Goal: Task Accomplishment & Management: Manage account settings

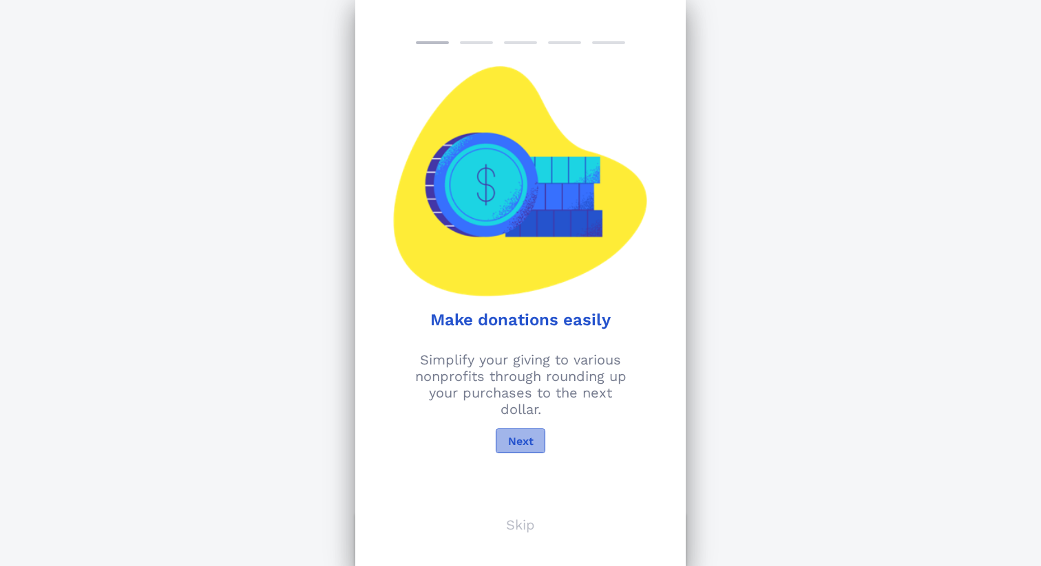
click at [524, 441] on span "Next" at bounding box center [520, 441] width 26 height 13
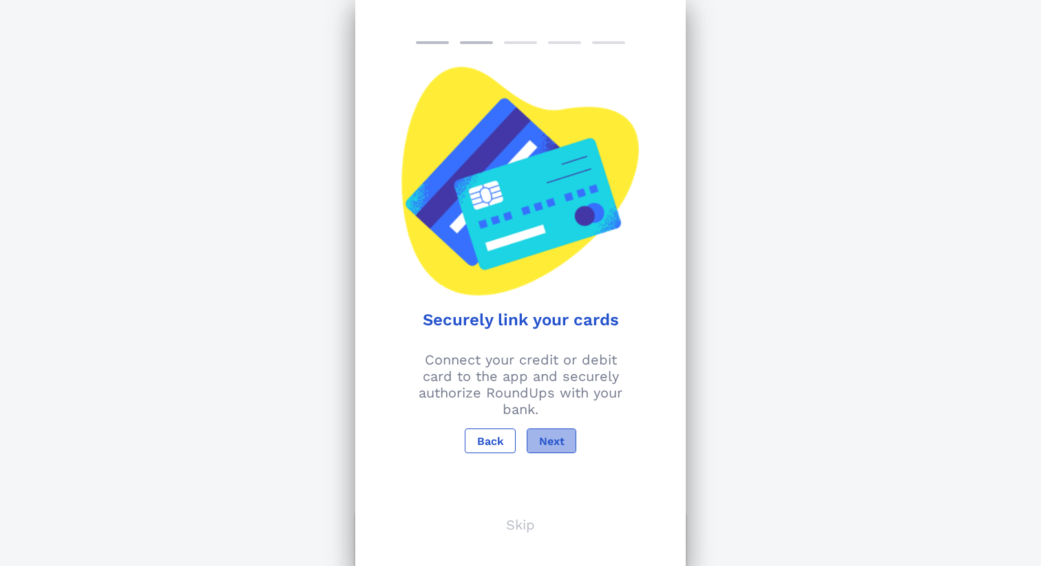
click at [548, 438] on span "Next" at bounding box center [551, 441] width 26 height 13
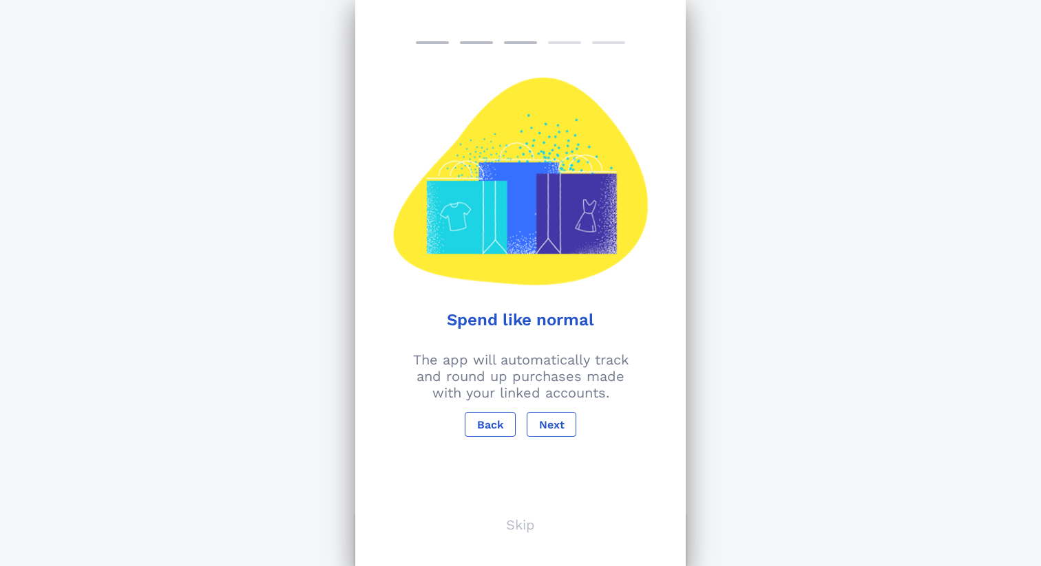
click at [550, 437] on div "Spend like normal The app will automatically track and round up purchases made …" at bounding box center [520, 283] width 330 height 566
click at [550, 427] on span "Next" at bounding box center [551, 424] width 26 height 13
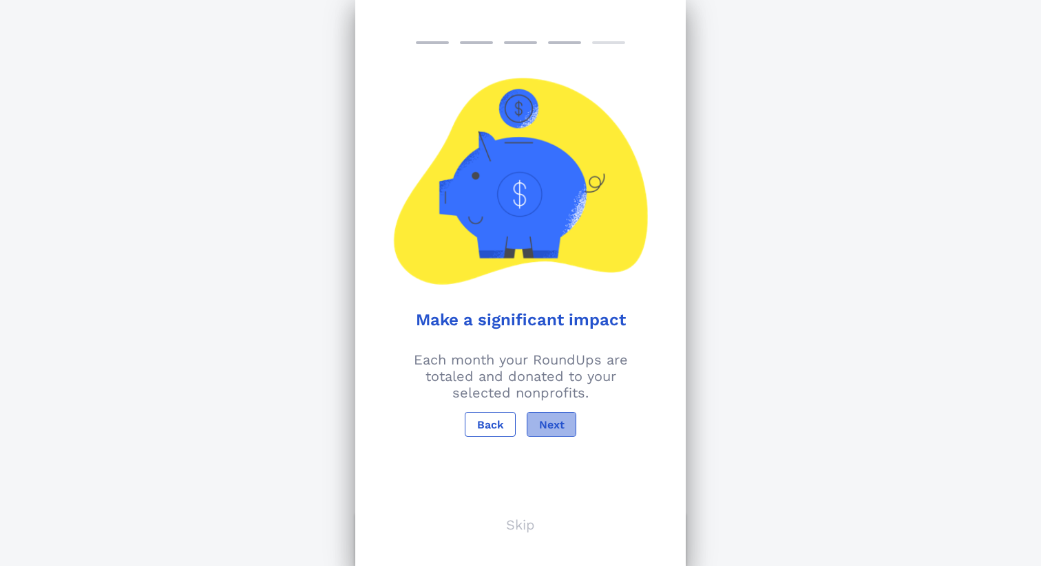
click at [550, 427] on span "Next" at bounding box center [551, 424] width 26 height 13
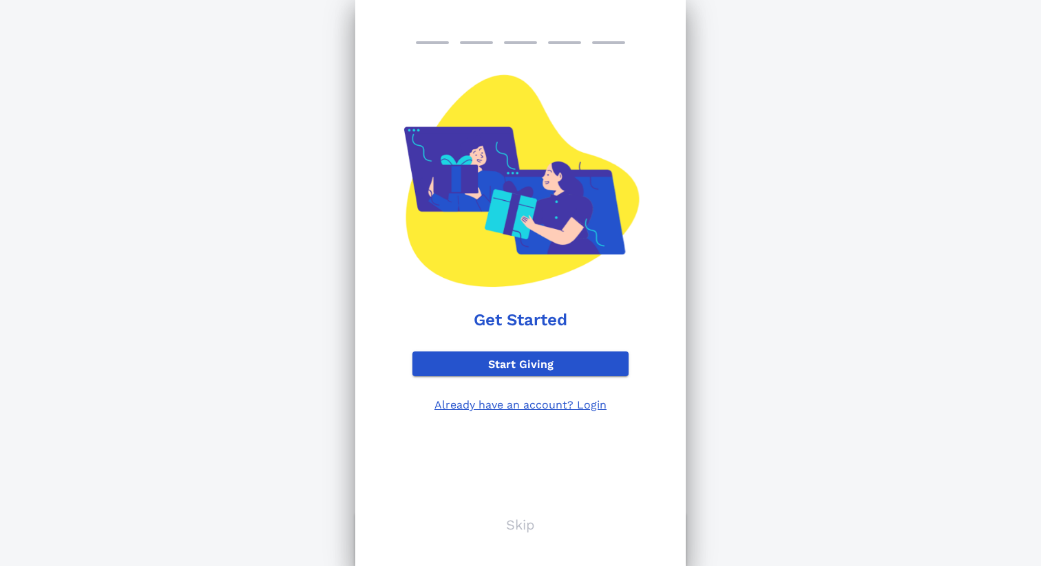
click at [522, 406] on p "Already have an account? Login" at bounding box center [520, 404] width 216 height 13
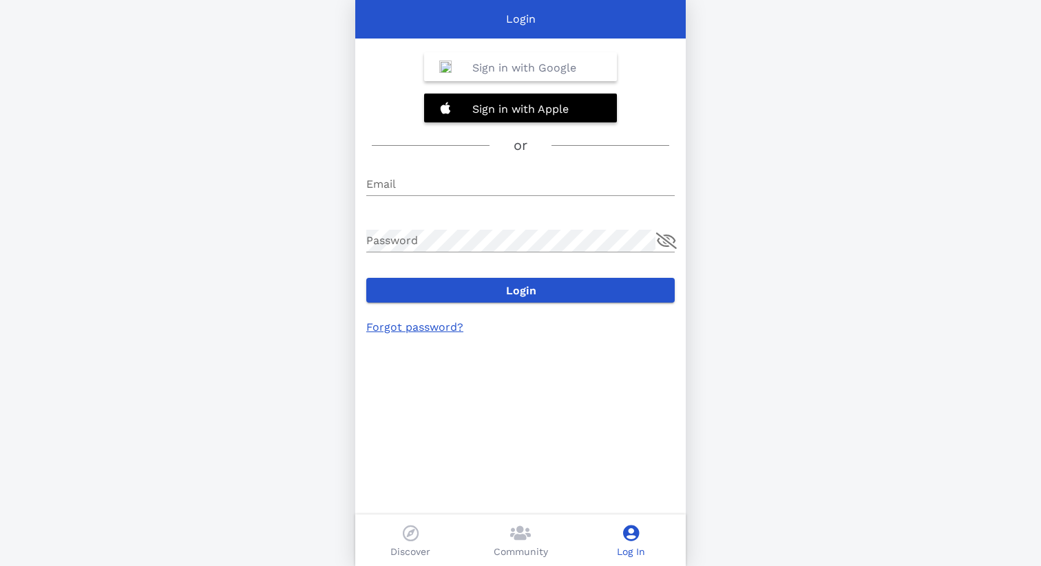
type input "[EMAIL_ADDRESS][DOMAIN_NAME]"
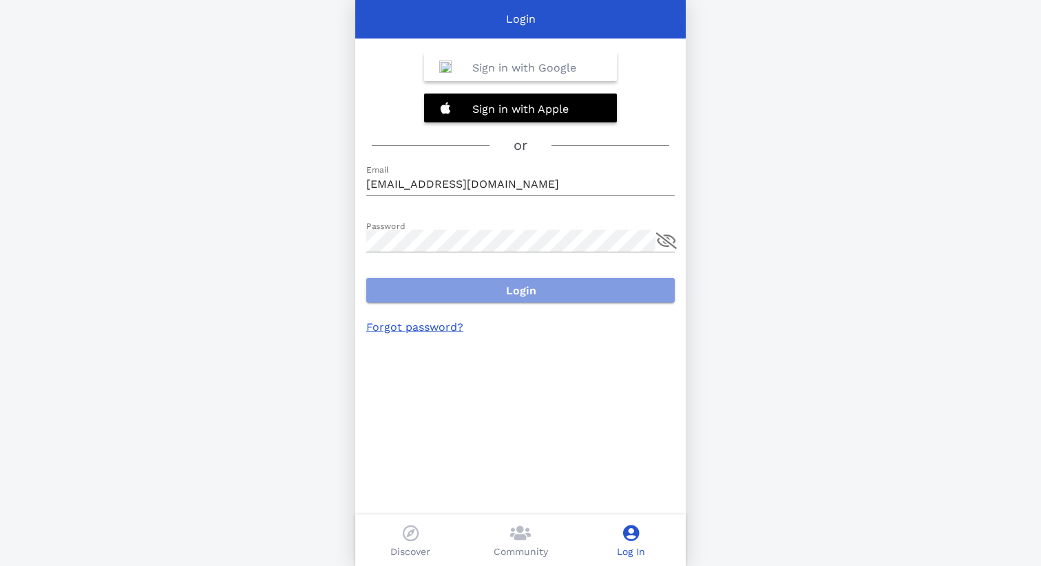
click at [485, 286] on span "Login" at bounding box center [520, 290] width 286 height 13
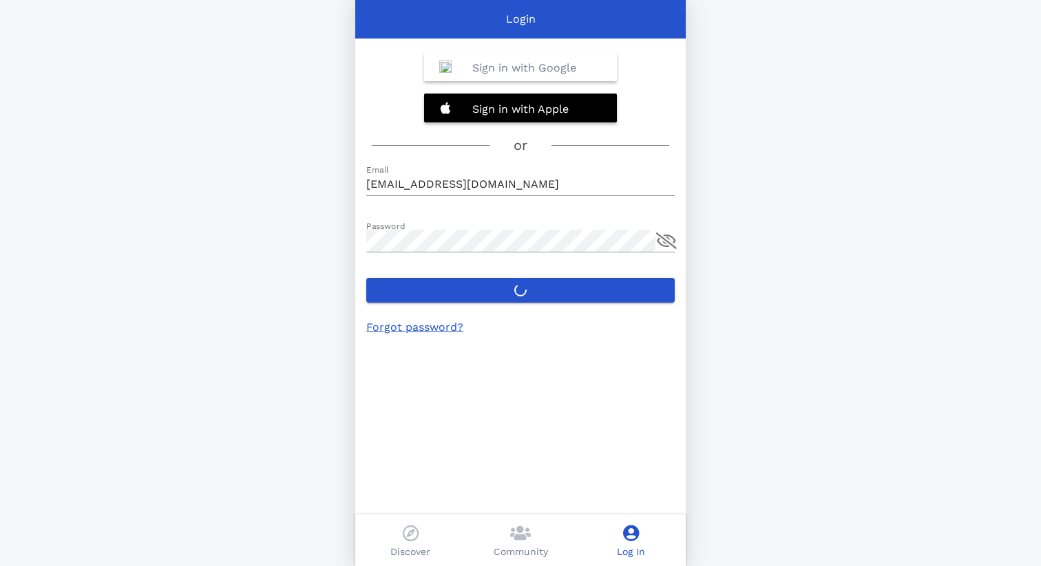
click at [420, 328] on link "Forgot password?" at bounding box center [414, 327] width 97 height 13
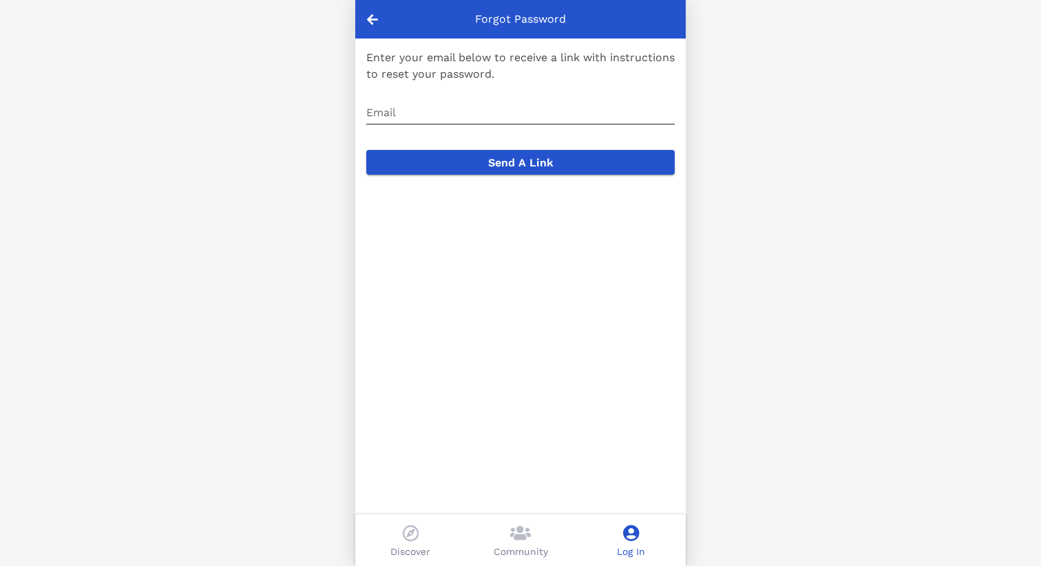
click at [412, 108] on input "Email" at bounding box center [520, 113] width 308 height 22
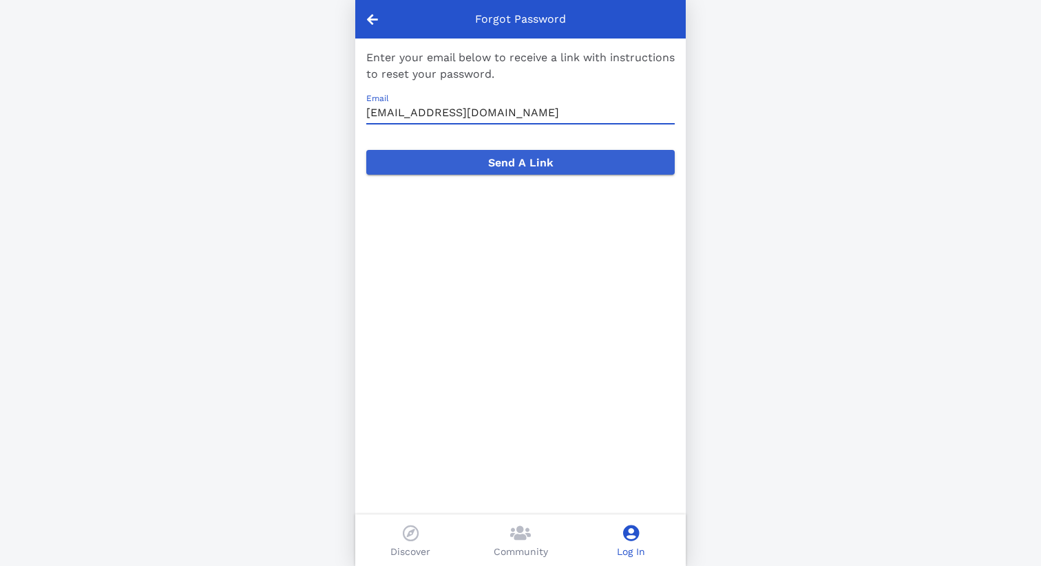
type input "[EMAIL_ADDRESS][DOMAIN_NAME]"
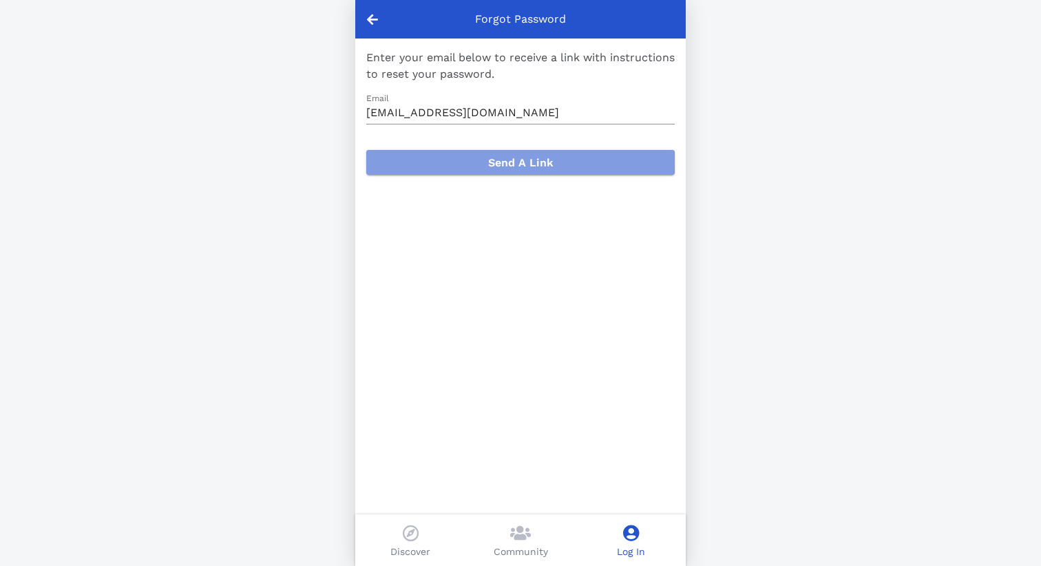
click at [531, 159] on span "Send A Link" at bounding box center [520, 162] width 286 height 13
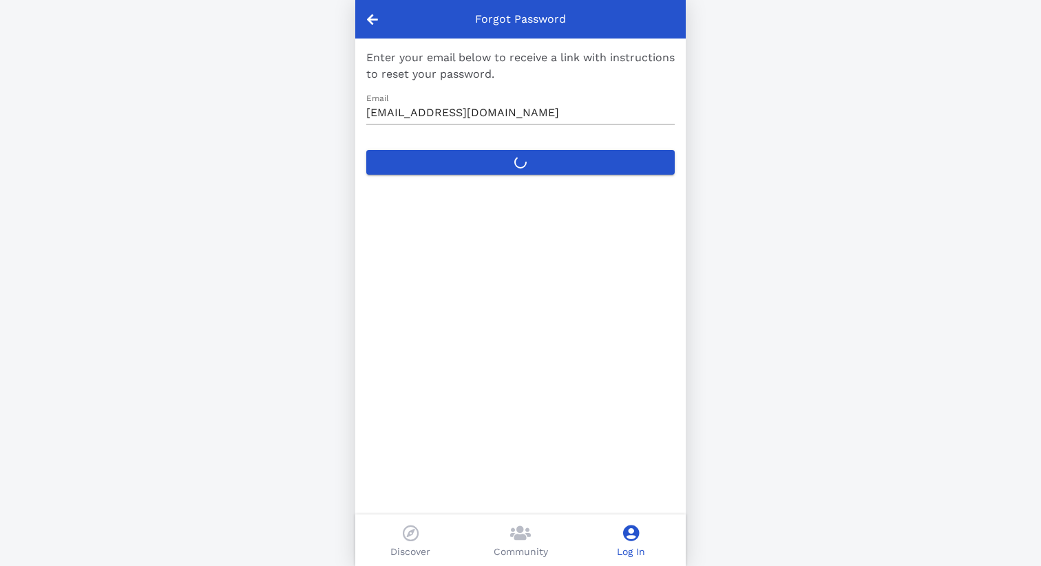
click at [368, 17] on icon at bounding box center [372, 19] width 11 height 12
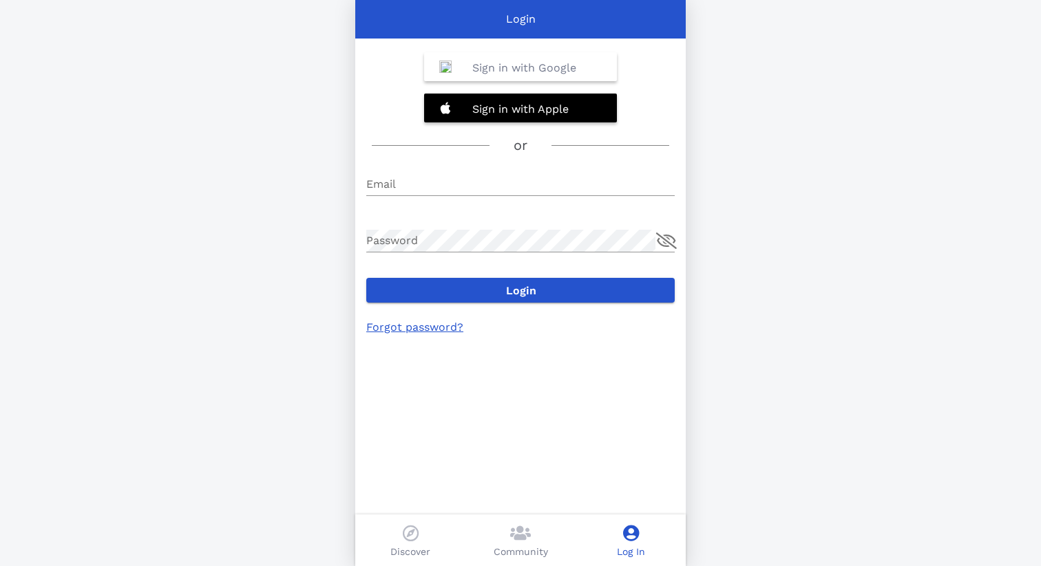
type input "[EMAIL_ADDRESS][DOMAIN_NAME]"
click at [532, 62] on b "Sign in with Google" at bounding box center [524, 67] width 104 height 13
click at [463, 65] on div "Sign in with Google" at bounding box center [520, 66] width 193 height 29
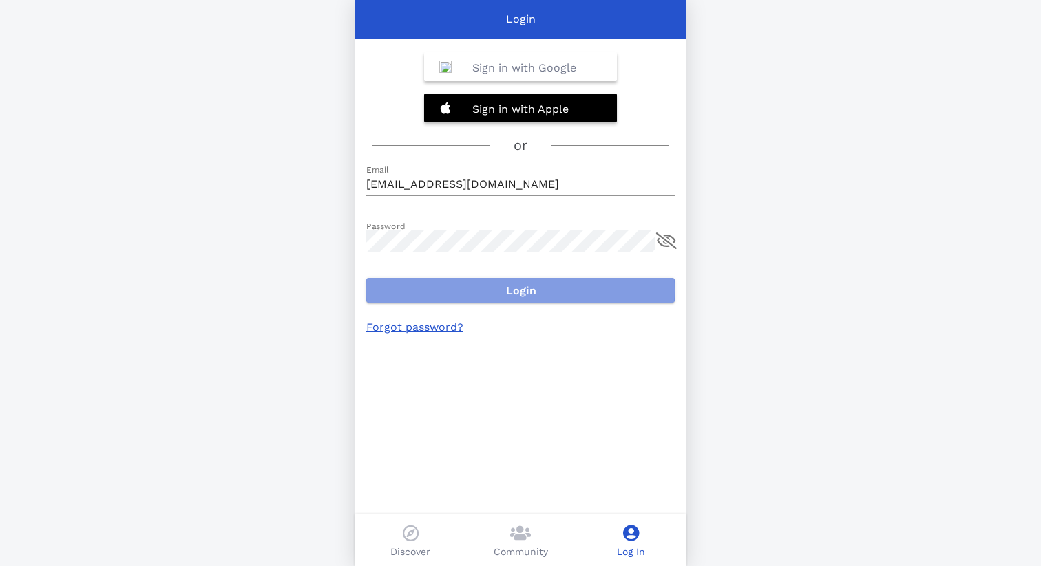
click at [488, 292] on span "Login" at bounding box center [520, 290] width 286 height 13
